Goal: Information Seeking & Learning: Find specific fact

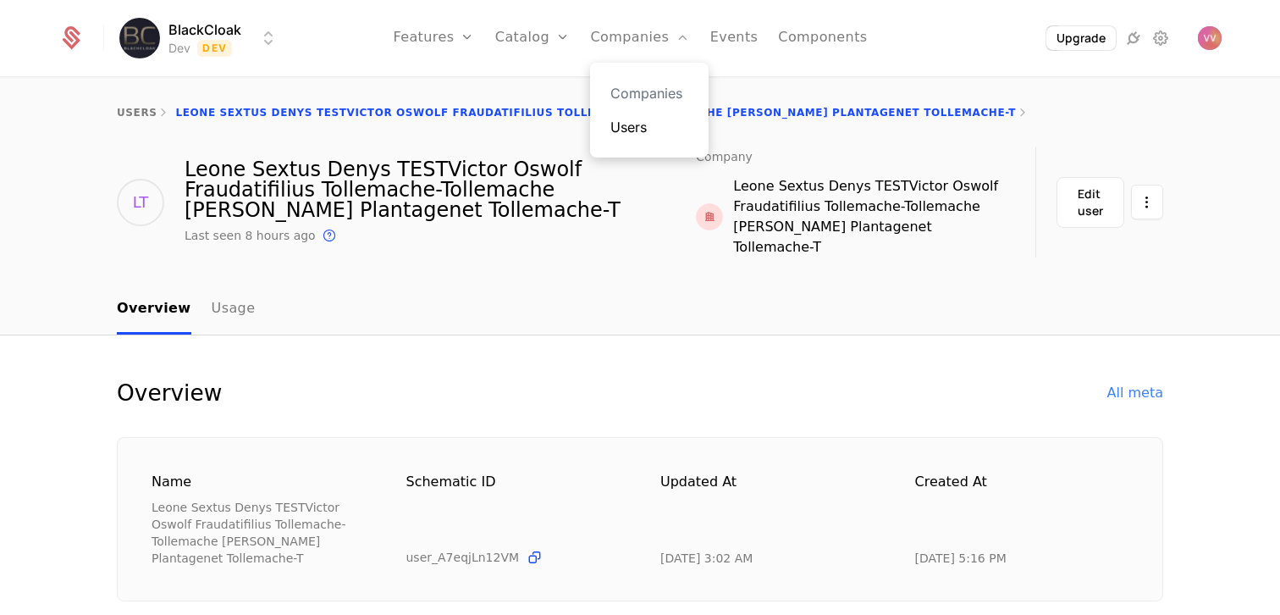
click at [643, 124] on link "Users" at bounding box center [649, 127] width 78 height 20
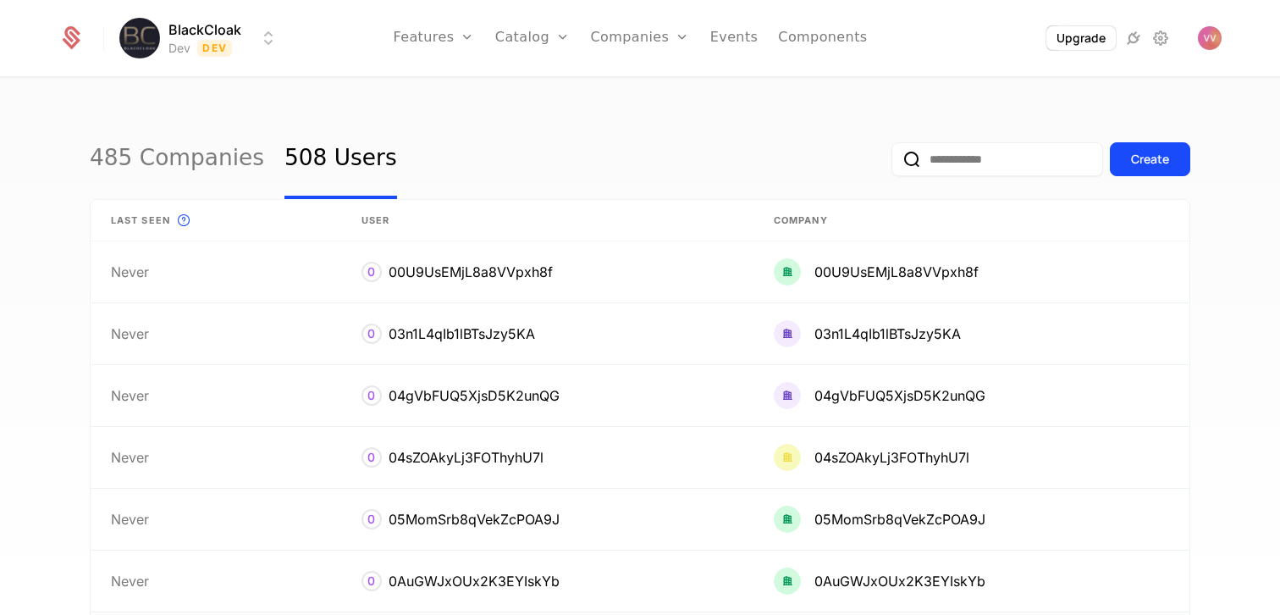
click at [941, 165] on input "email" at bounding box center [998, 159] width 212 height 34
paste input "**********"
type input "**********"
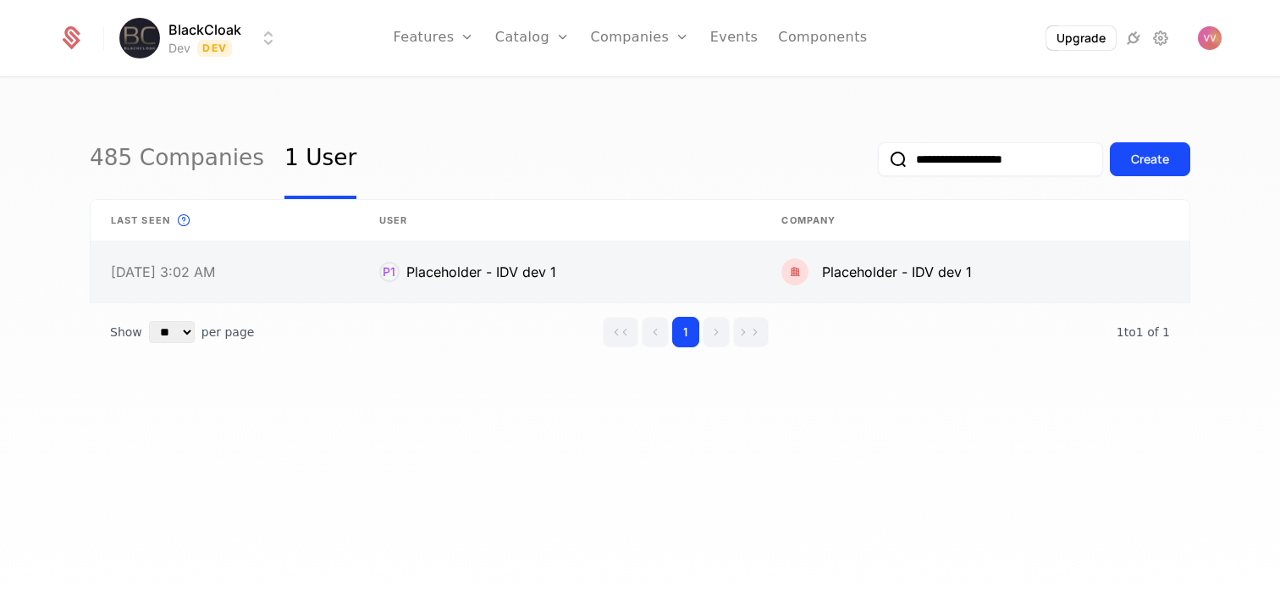
click at [650, 252] on link at bounding box center [560, 271] width 403 height 61
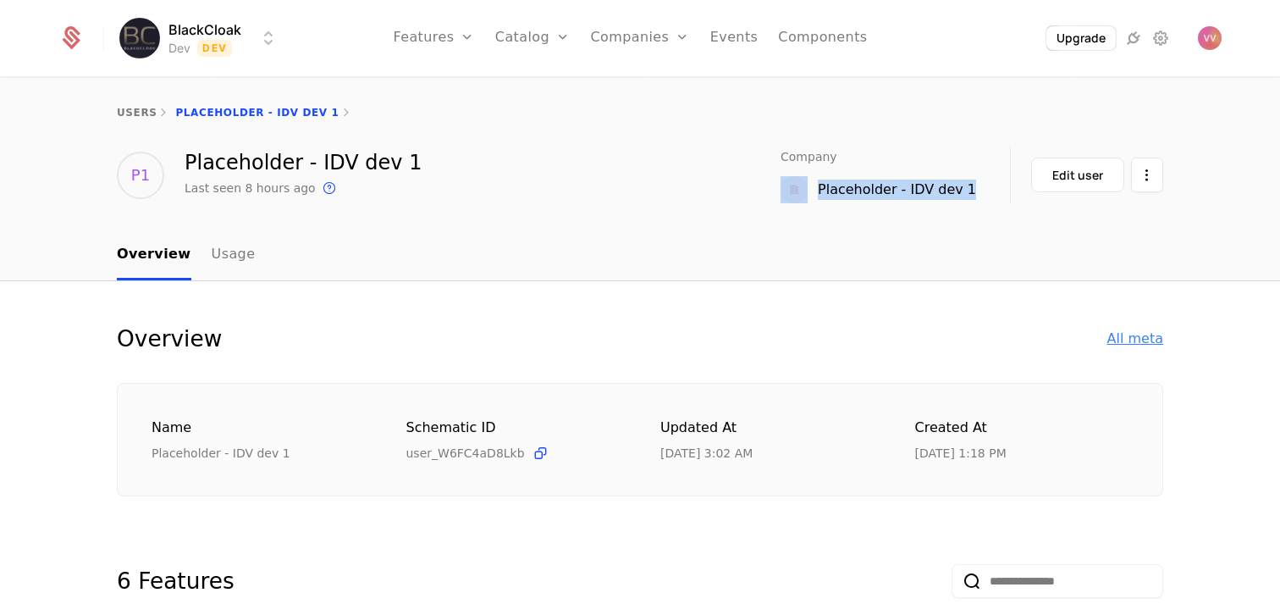
click at [1145, 348] on div "All meta" at bounding box center [1135, 338] width 56 height 20
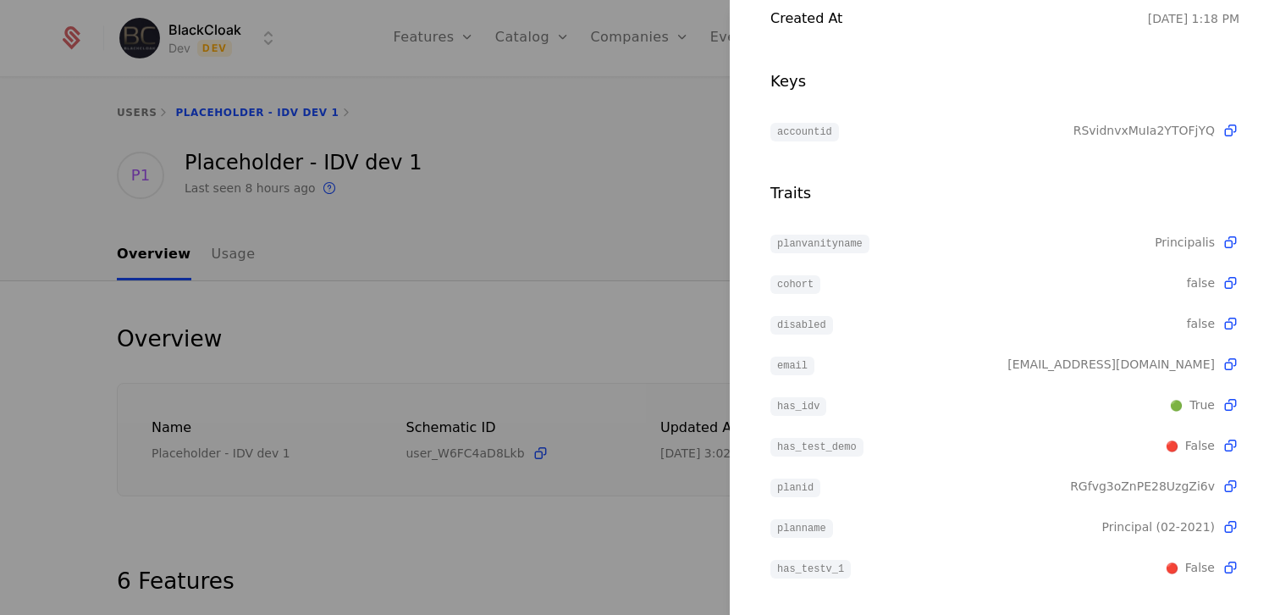
scroll to position [252, 0]
click at [1228, 360] on icon at bounding box center [1231, 361] width 18 height 18
click at [472, 317] on div at bounding box center [640, 307] width 1280 height 615
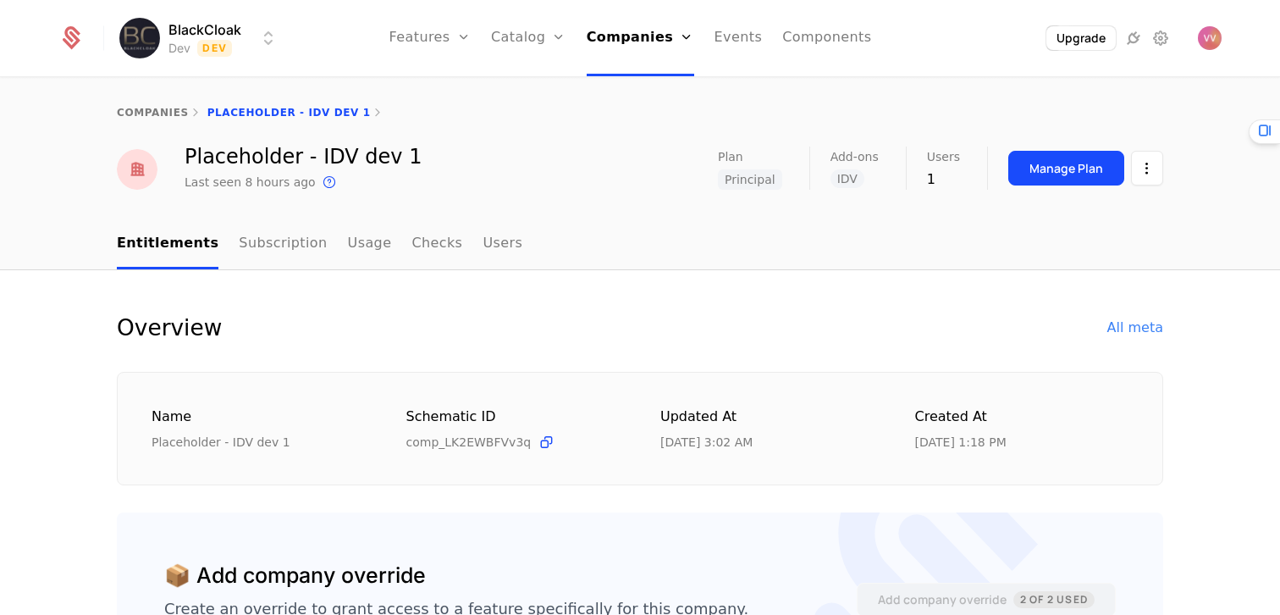
click at [661, 200] on div "companies Placeholder - IDV dev 1 Placeholder - IDV dev 1 Last seen 8 hours ago…" at bounding box center [640, 149] width 1280 height 141
click at [616, 222] on nav "Entitlements Subscription Usage Checks Users" at bounding box center [640, 244] width 1046 height 50
click at [376, 247] on ul "Entitlements Subscription Usage Checks Users" at bounding box center [320, 244] width 406 height 50
click at [411, 245] on link "Checks" at bounding box center [436, 244] width 51 height 50
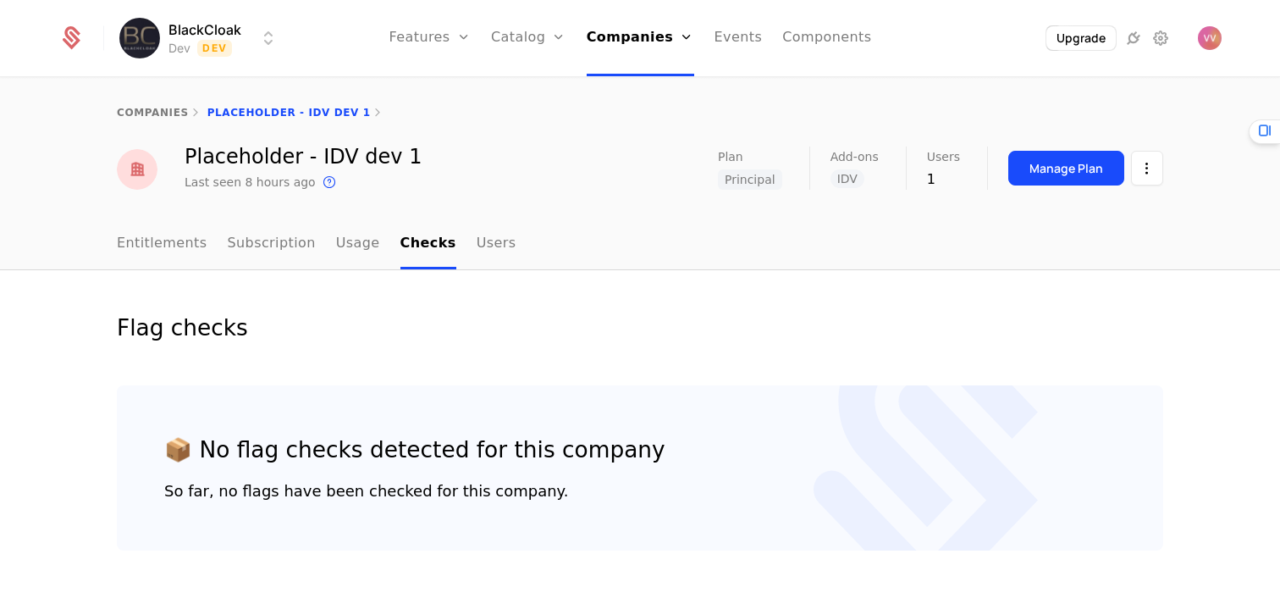
click at [367, 253] on ul "Entitlements Subscription Usage Checks Users" at bounding box center [316, 244] width 399 height 50
click at [336, 251] on link "Usage" at bounding box center [358, 244] width 44 height 50
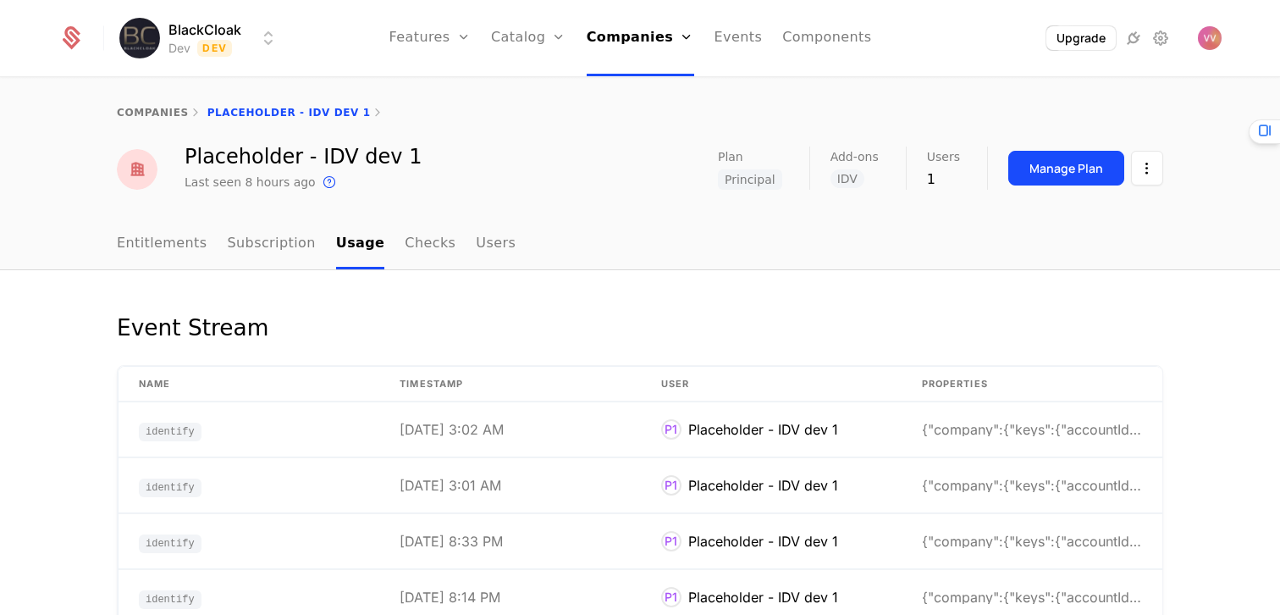
click at [341, 311] on div "Event Stream" at bounding box center [640, 338] width 1046 height 54
click at [174, 234] on link "Entitlements" at bounding box center [162, 244] width 91 height 50
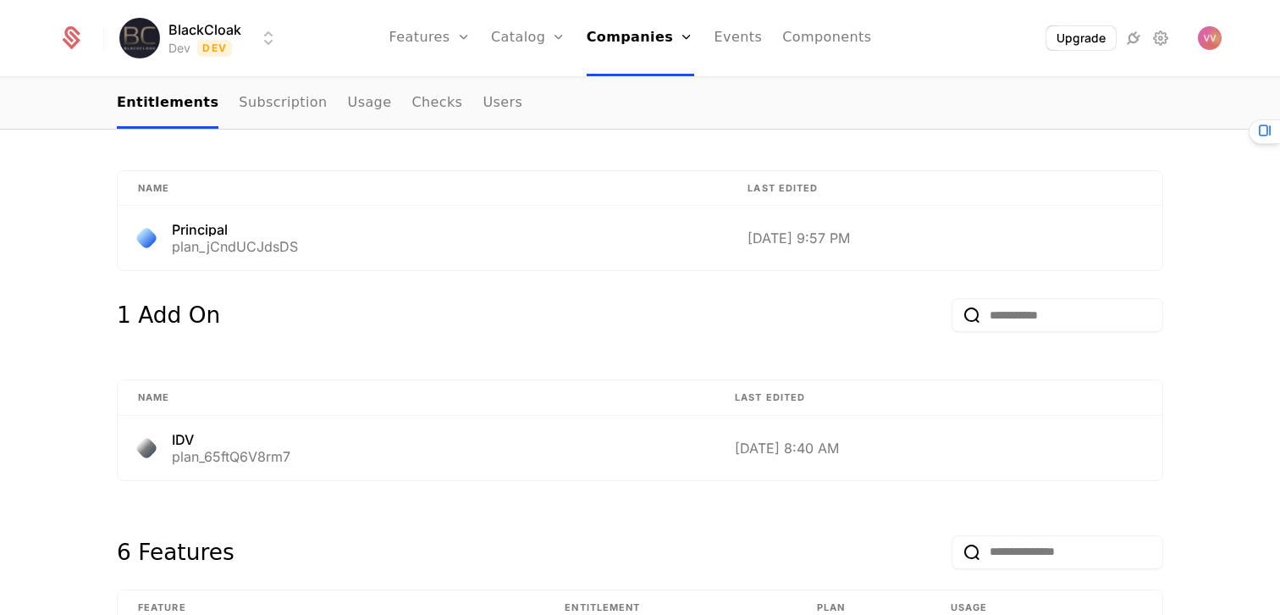
scroll to position [728, 0]
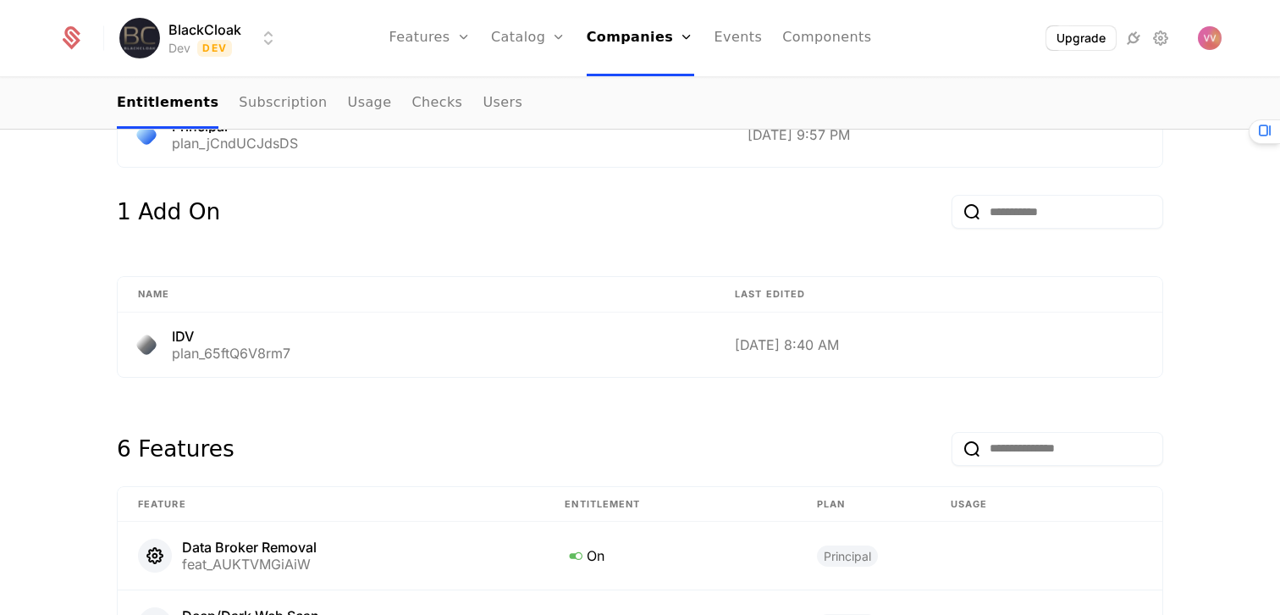
click at [585, 284] on th "Name" at bounding box center [416, 295] width 597 height 36
click at [612, 235] on div "1 Add On" at bounding box center [640, 222] width 1046 height 54
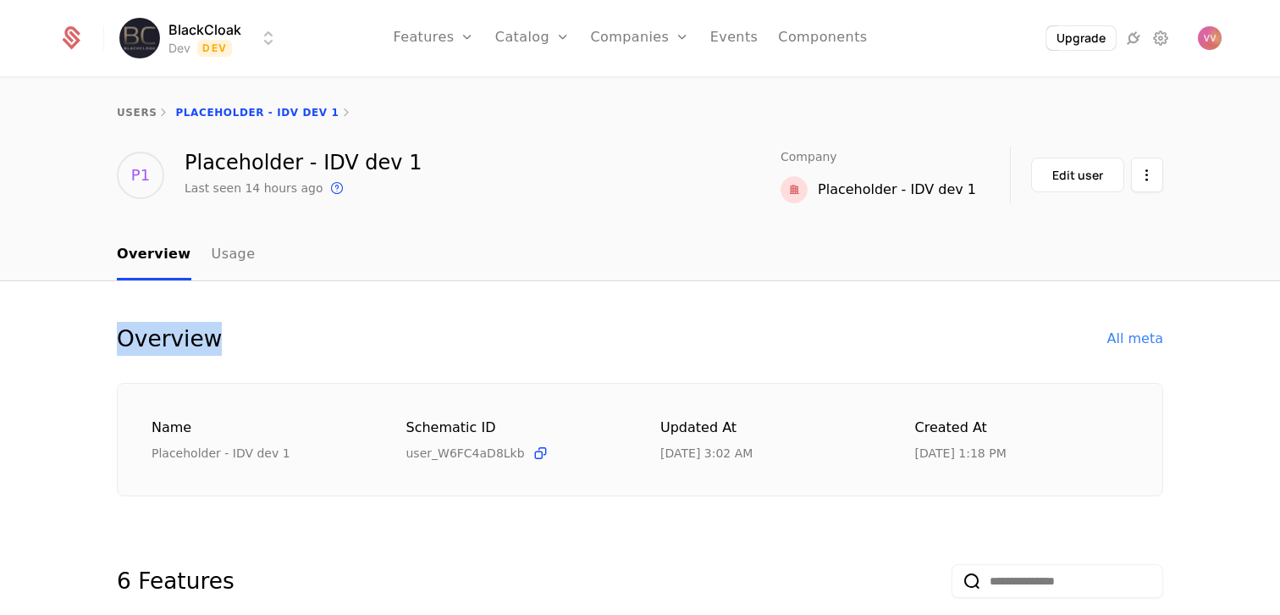
click at [756, 222] on div "users Placeholder - IDV dev 1 P1 Placeholder - IDV dev 1 Last seen 14 hours ago…" at bounding box center [640, 155] width 1280 height 152
